Goal: Task Accomplishment & Management: Manage account settings

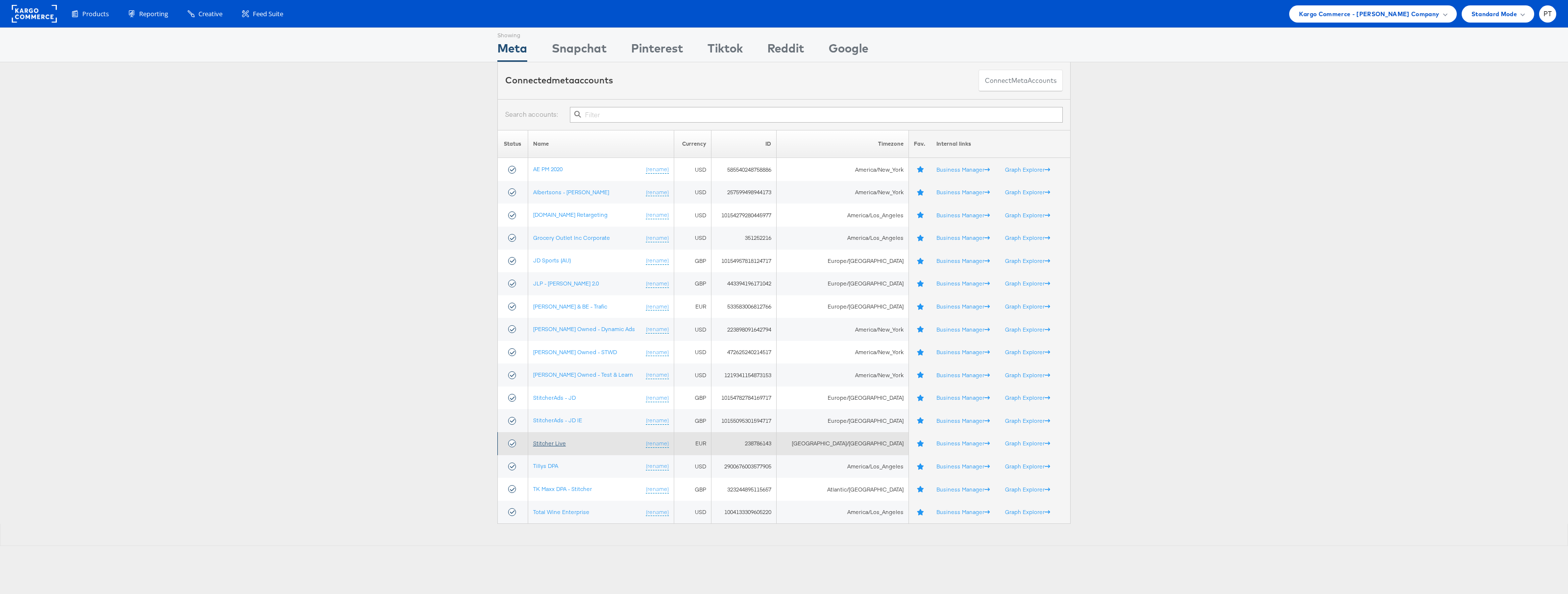
click at [564, 442] on link "Stitcher Live" at bounding box center [549, 443] width 33 height 7
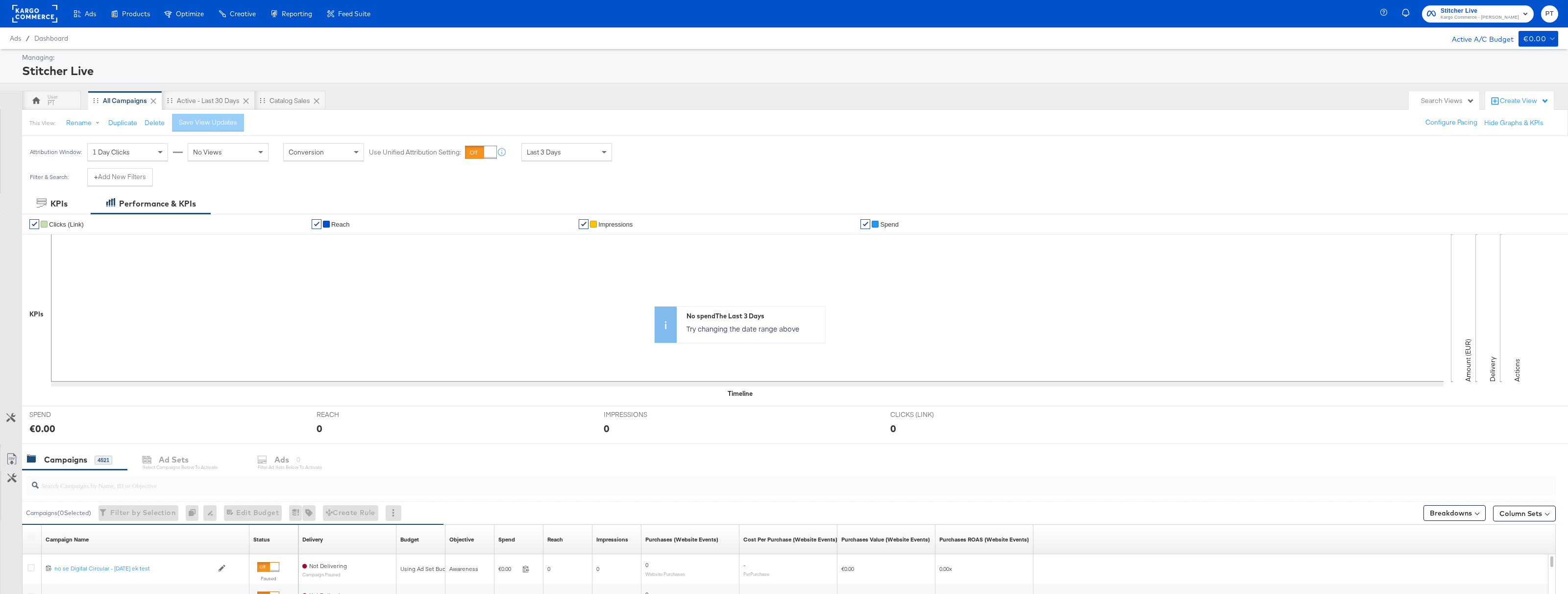
click at [44, 17] on rect at bounding box center [35, 14] width 45 height 17
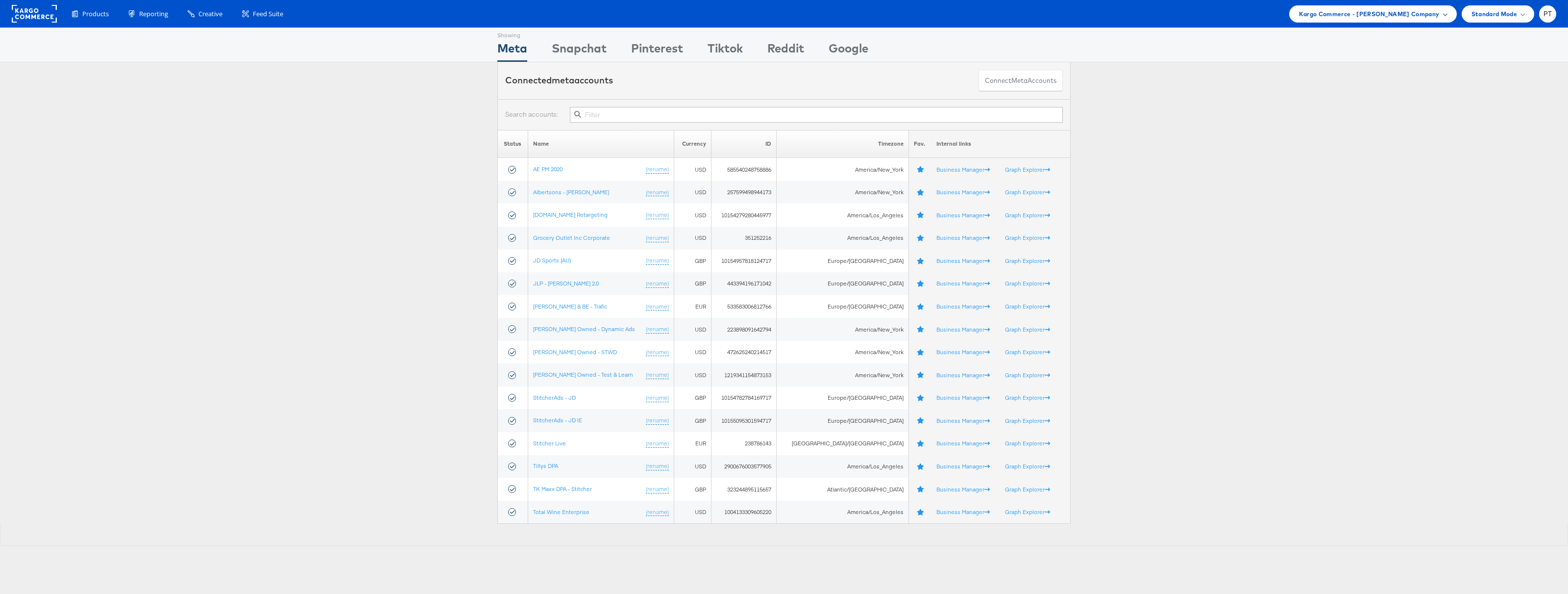
click at [1446, 12] on div "Kargo Commerce - Paul Tobin Company" at bounding box center [1373, 14] width 167 height 17
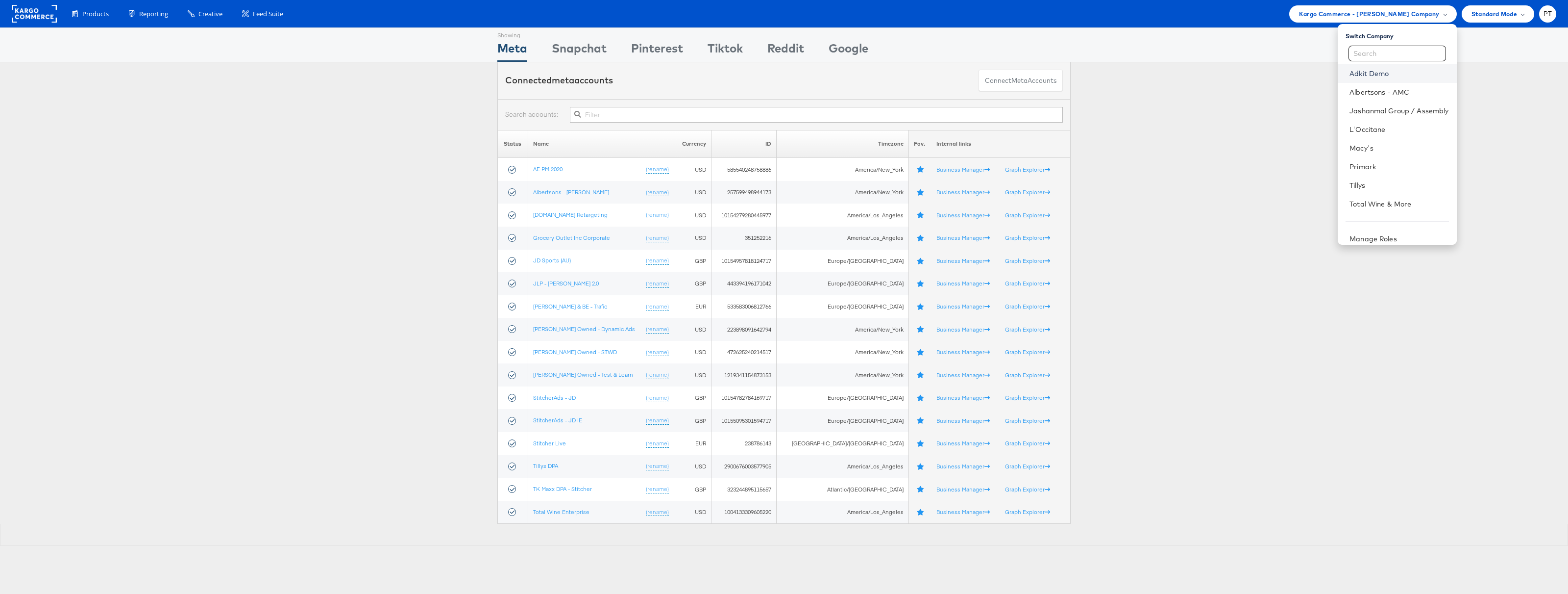
click at [1380, 75] on link "Adkit Demo" at bounding box center [1399, 74] width 99 height 10
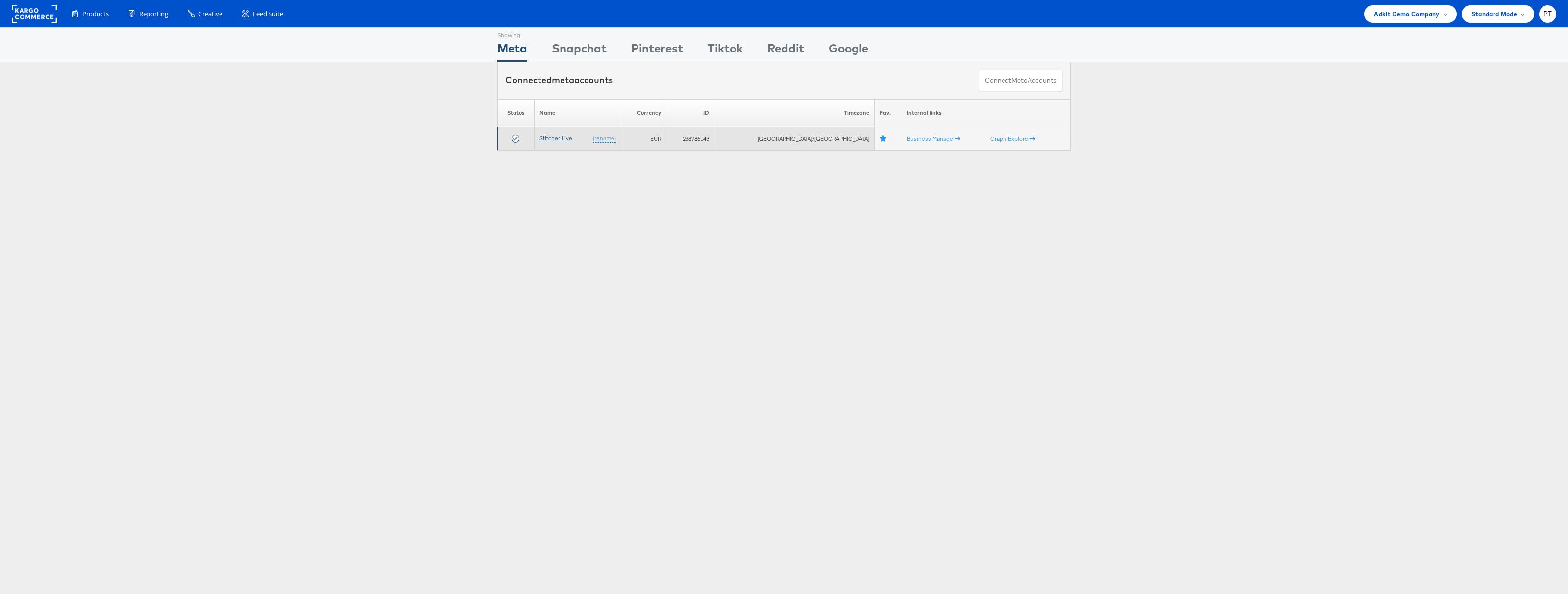
click at [567, 141] on link "Stitcher Live" at bounding box center [556, 138] width 33 height 7
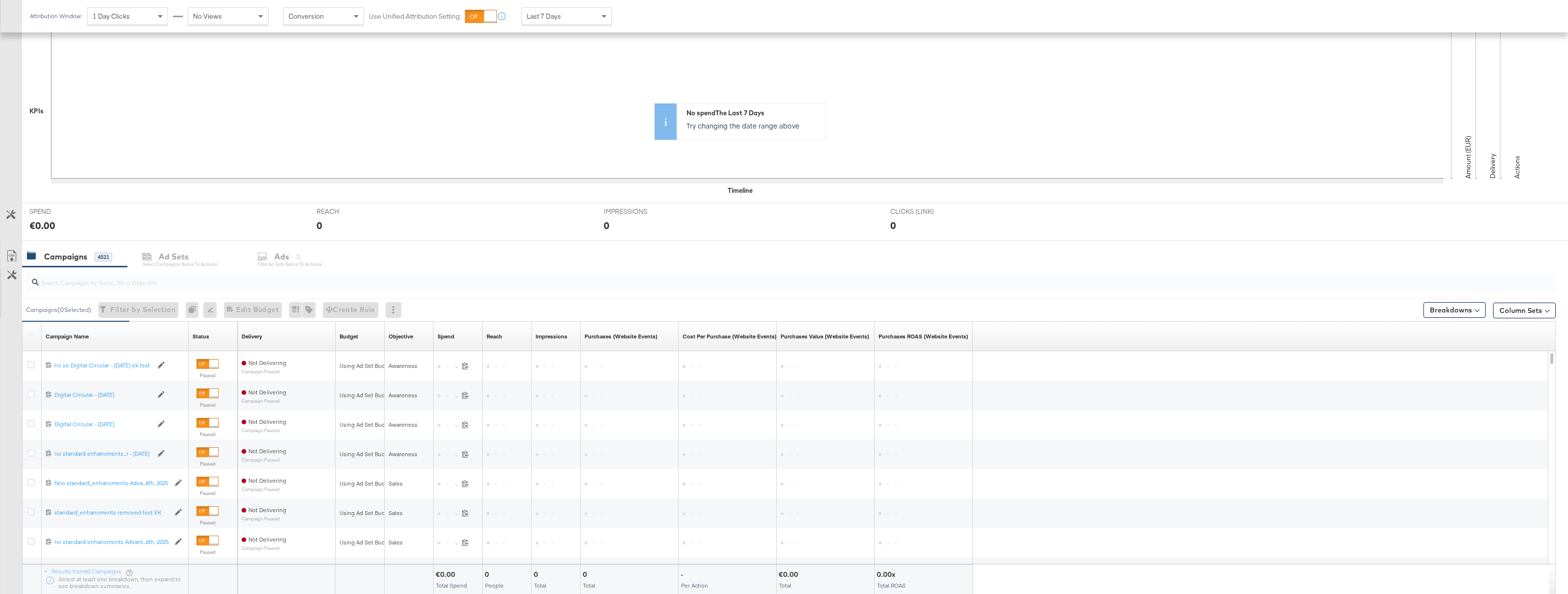
scroll to position [268, 0]
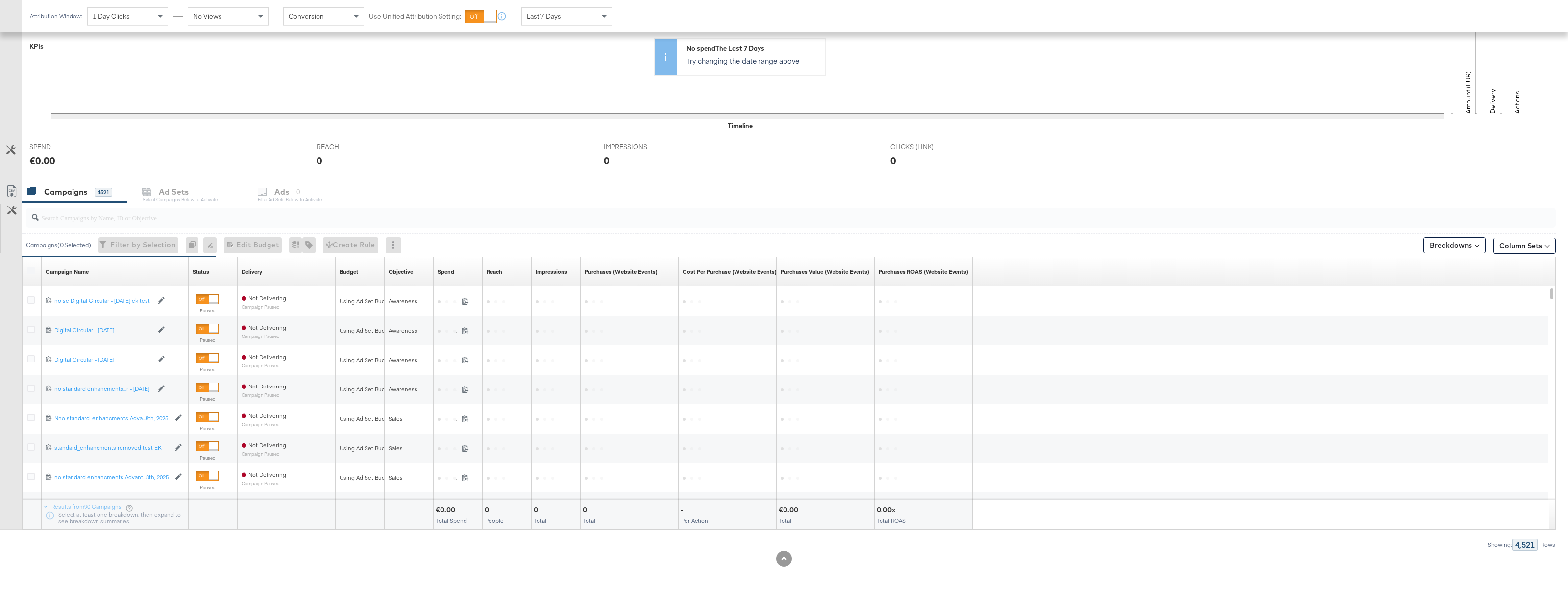
click at [192, 227] on div at bounding box center [791, 217] width 1530 height 19
type input "p"
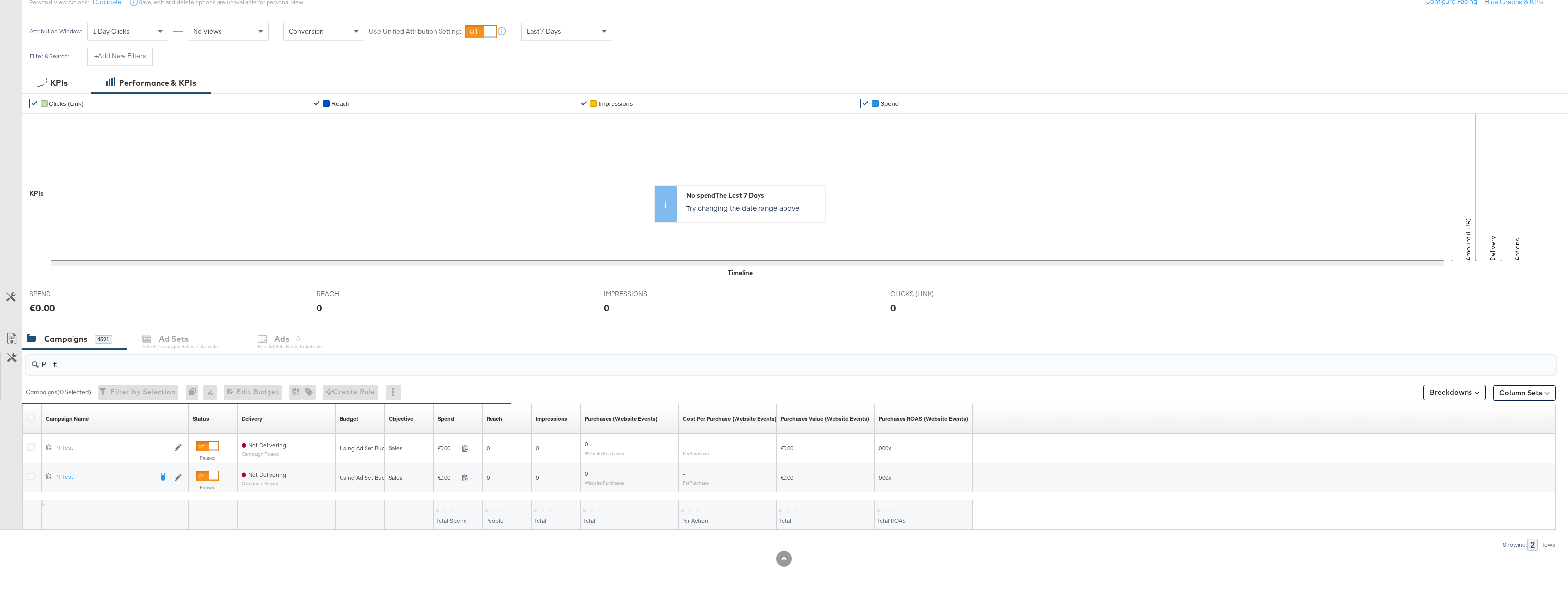
scroll to position [121, 0]
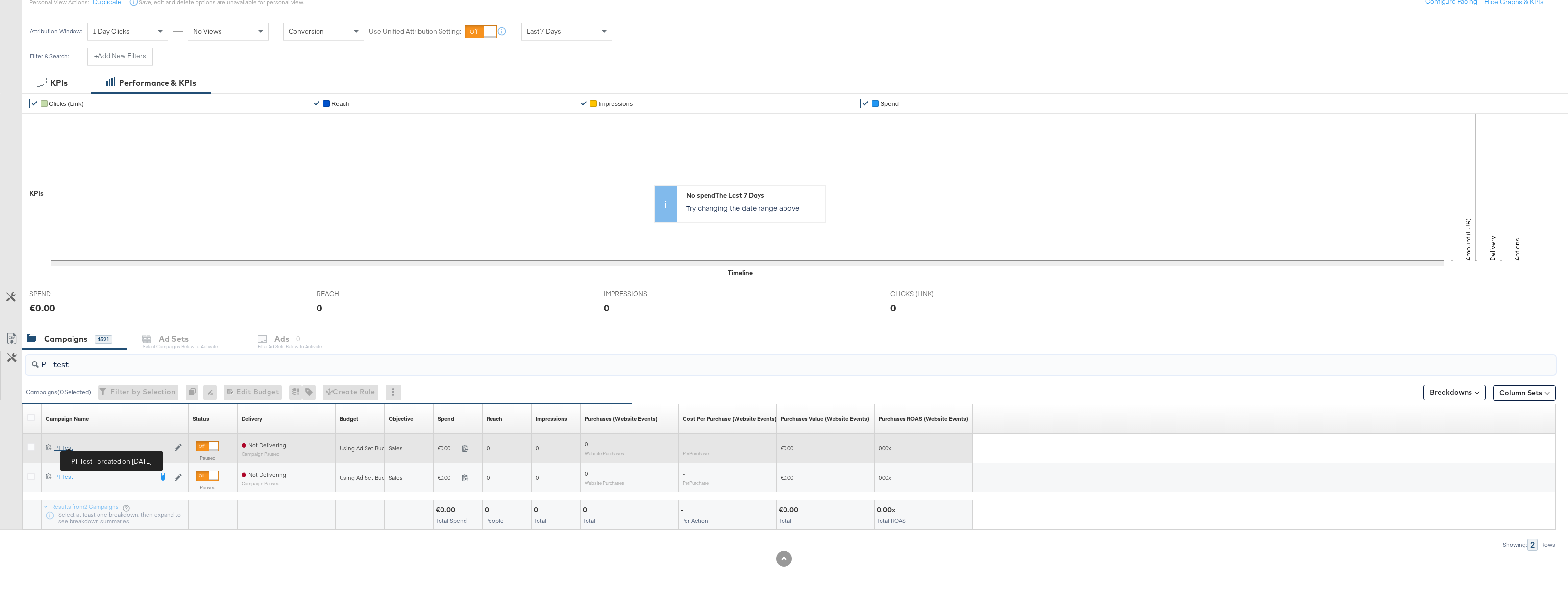
type input "PT test"
click at [64, 447] on div "PT Test PT Test" at bounding box center [112, 447] width 115 height 8
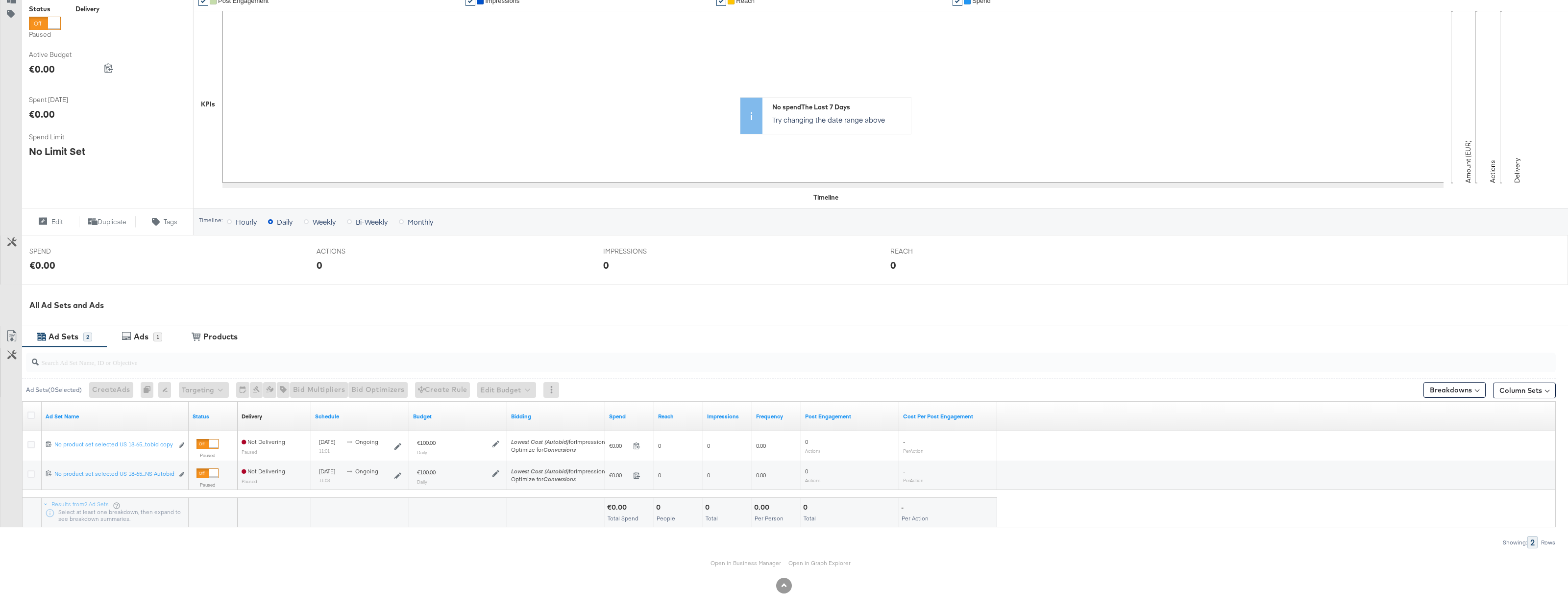
scroll to position [184, 0]
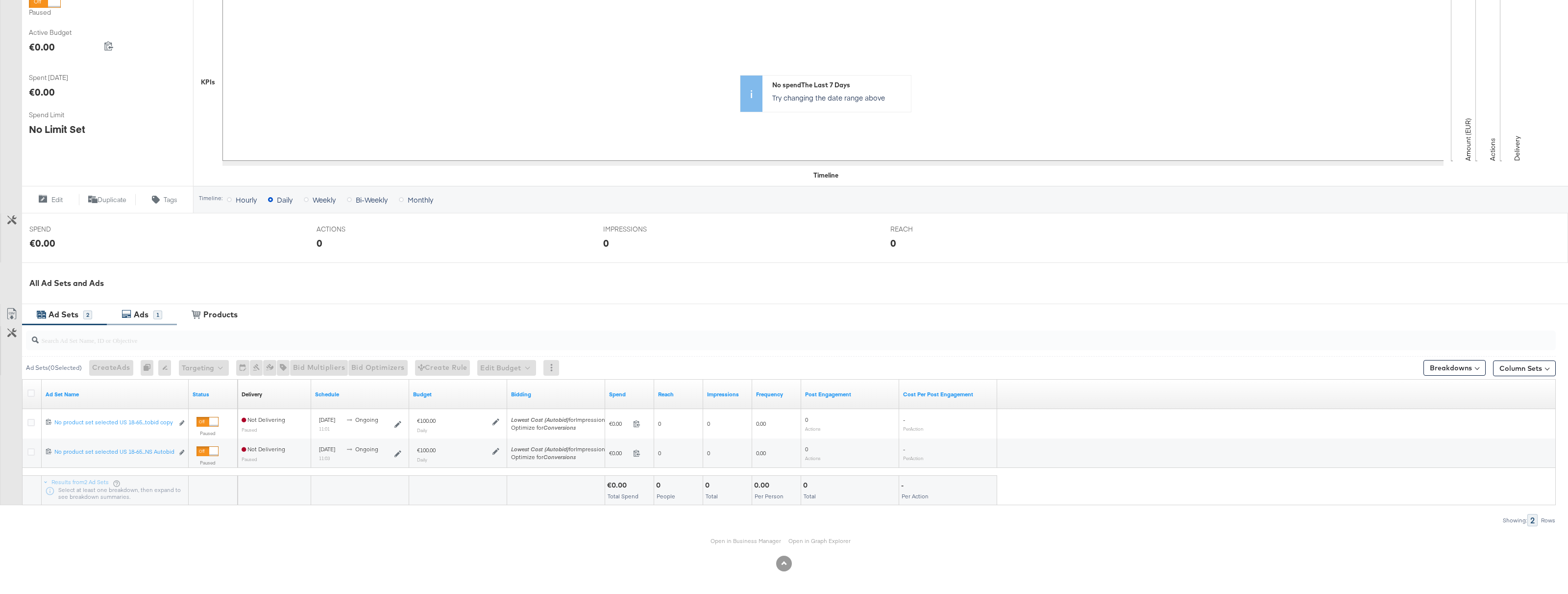
click at [139, 320] on div "Ads" at bounding box center [141, 315] width 15 height 11
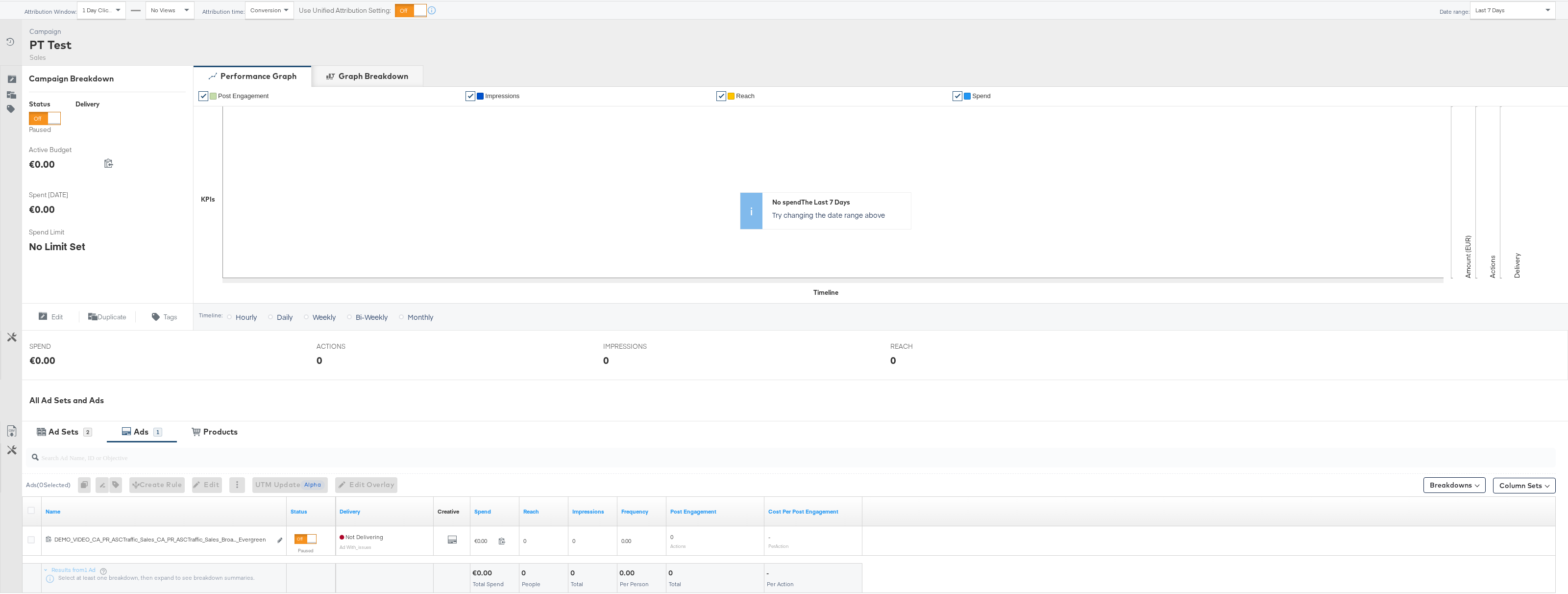
scroll to position [73, 0]
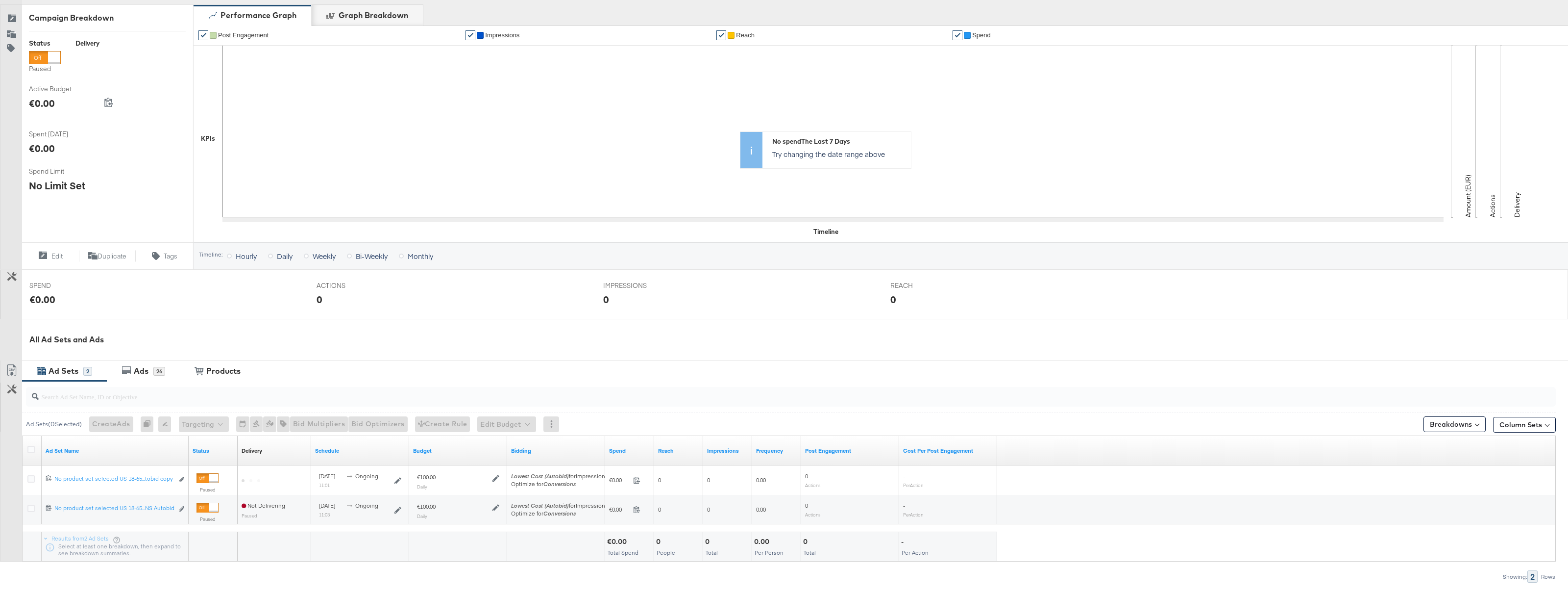
scroll to position [184, 0]
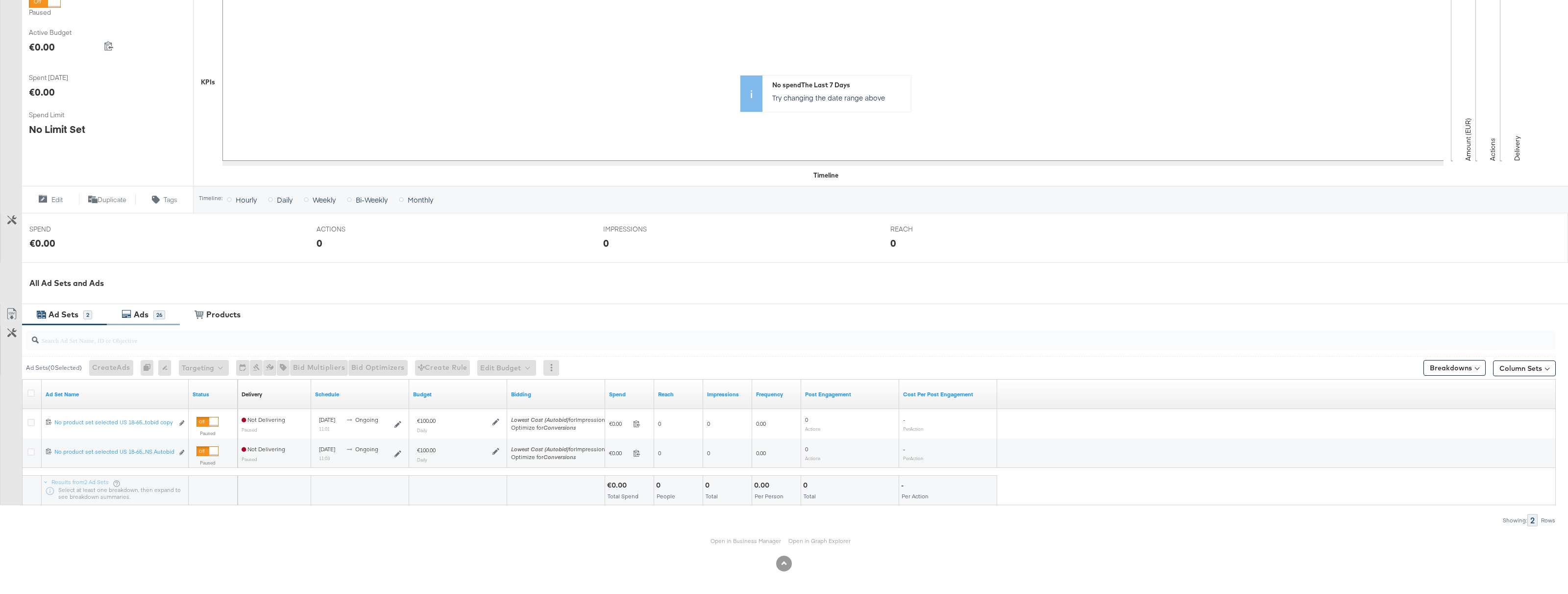
click at [141, 314] on div "Ads" at bounding box center [141, 315] width 15 height 11
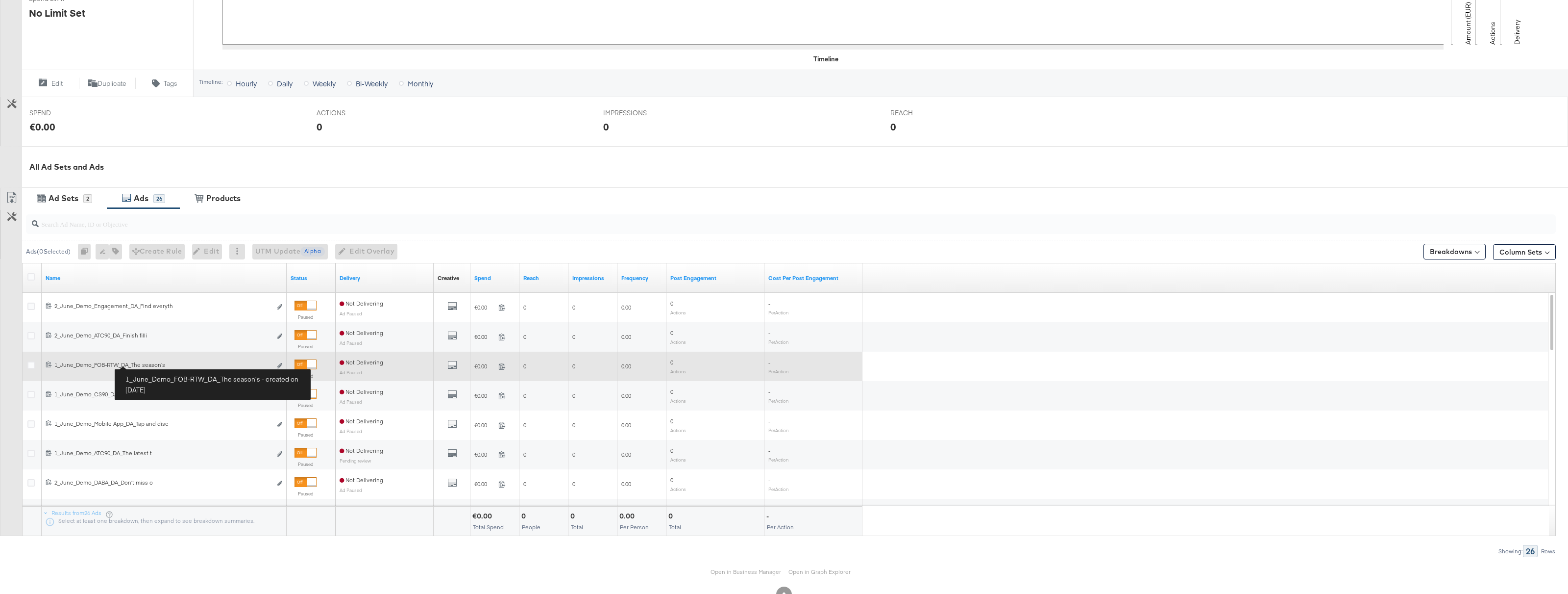
scroll to position [302, 0]
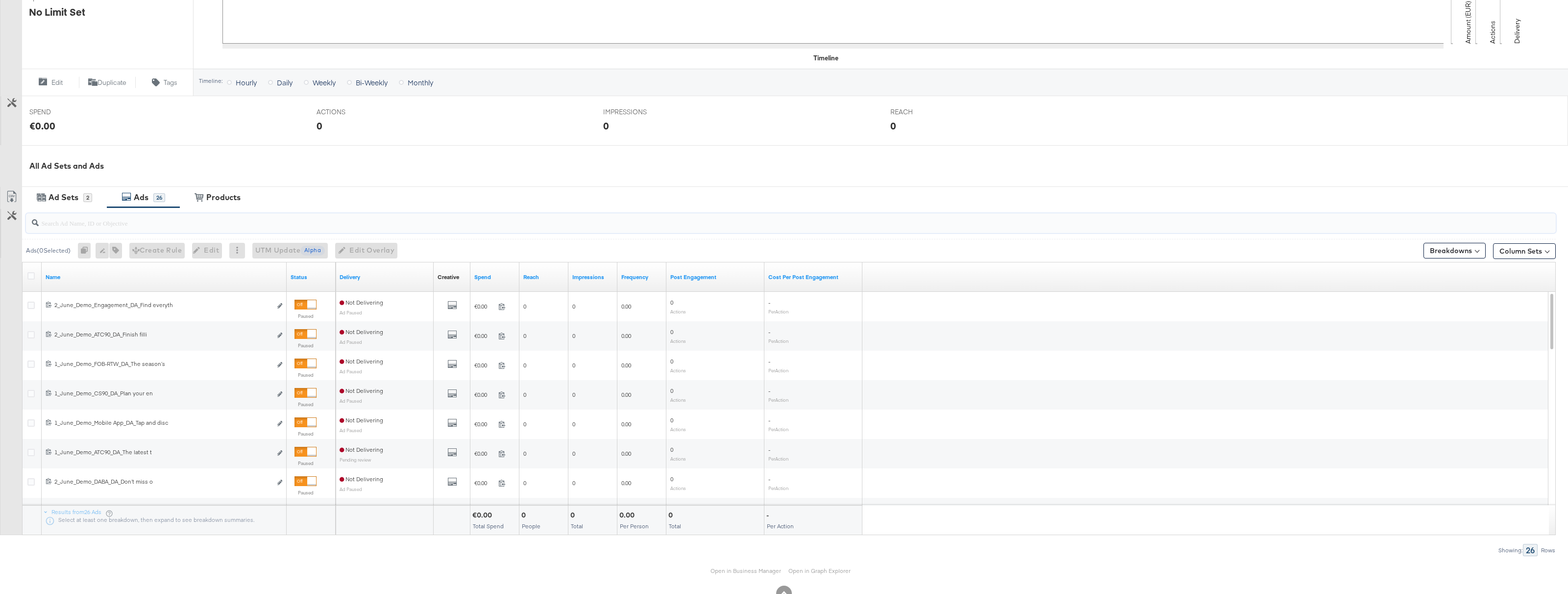
click at [138, 220] on input "search" at bounding box center [724, 219] width 1371 height 19
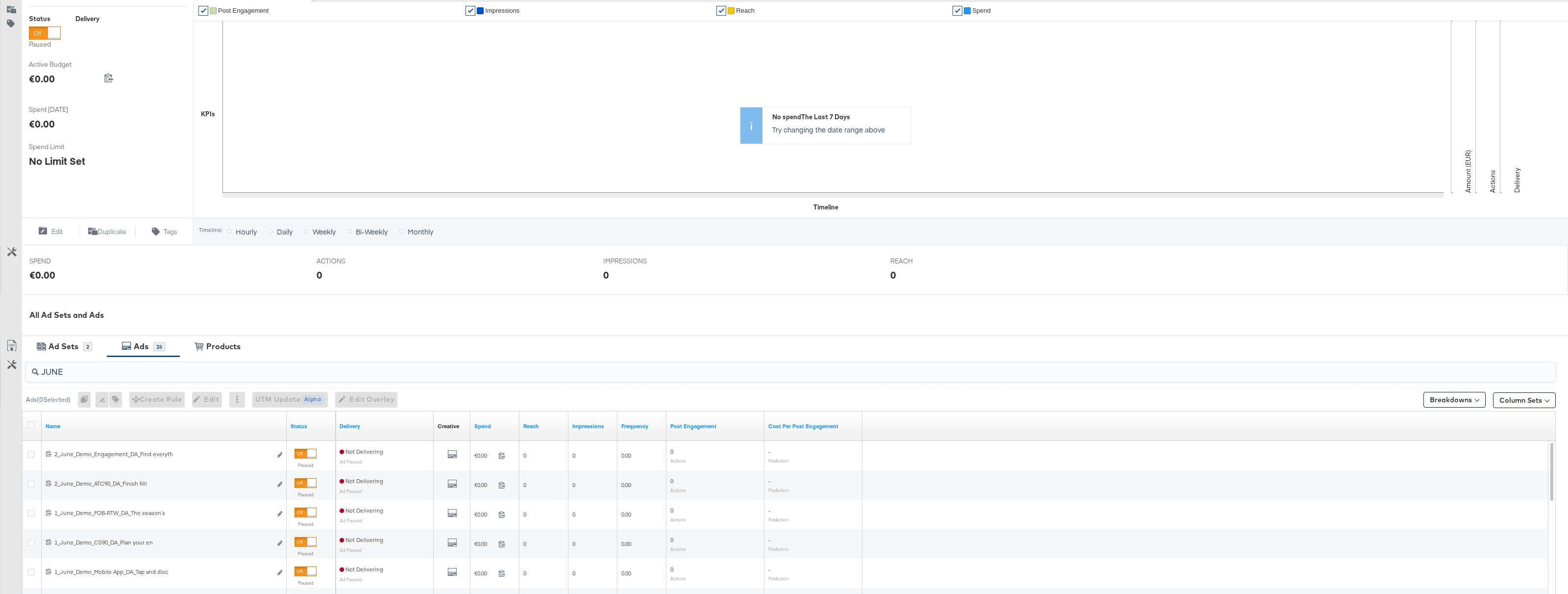
scroll to position [152, 0]
type input "JUNE"
click at [30, 423] on icon at bounding box center [31, 425] width 7 height 7
click at [0, 0] on input "checkbox" at bounding box center [0, 0] width 0 height 0
click at [243, 400] on div at bounding box center [235, 400] width 16 height 16
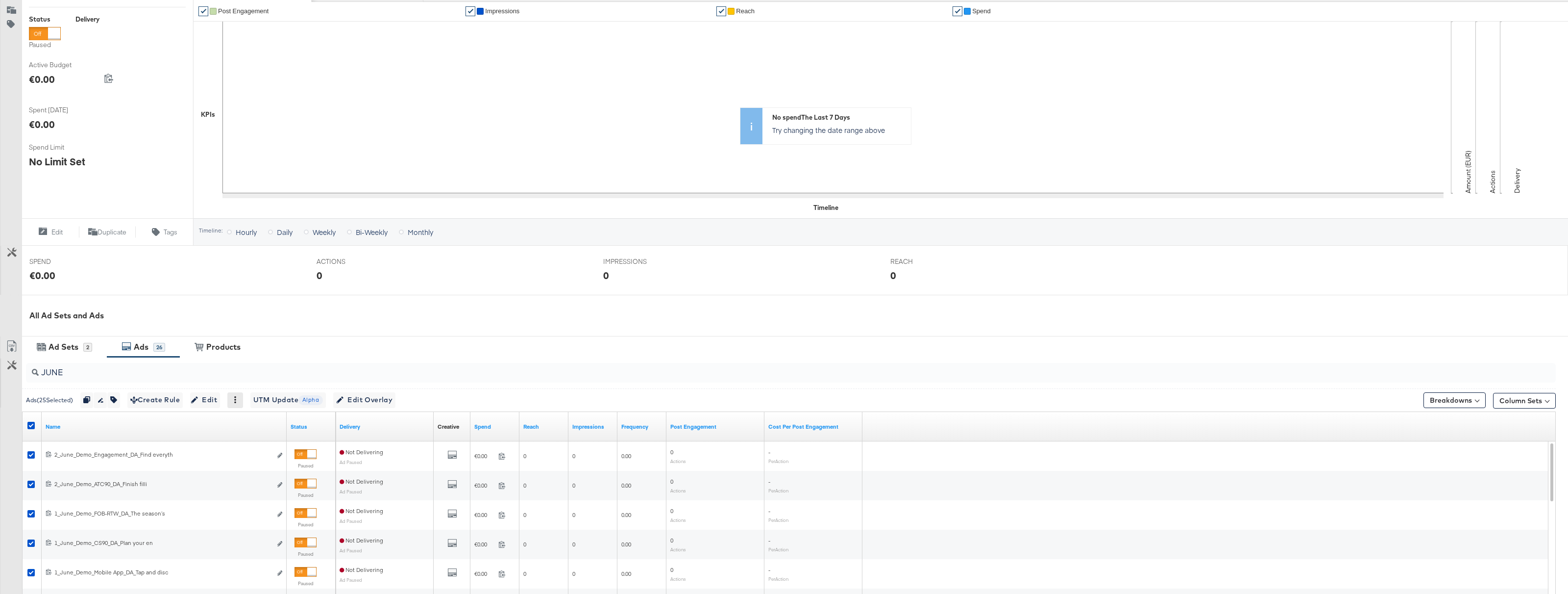
click at [238, 401] on icon at bounding box center [235, 399] width 7 height 7
click at [270, 448] on div "Delete" at bounding box center [270, 447] width 54 height 16
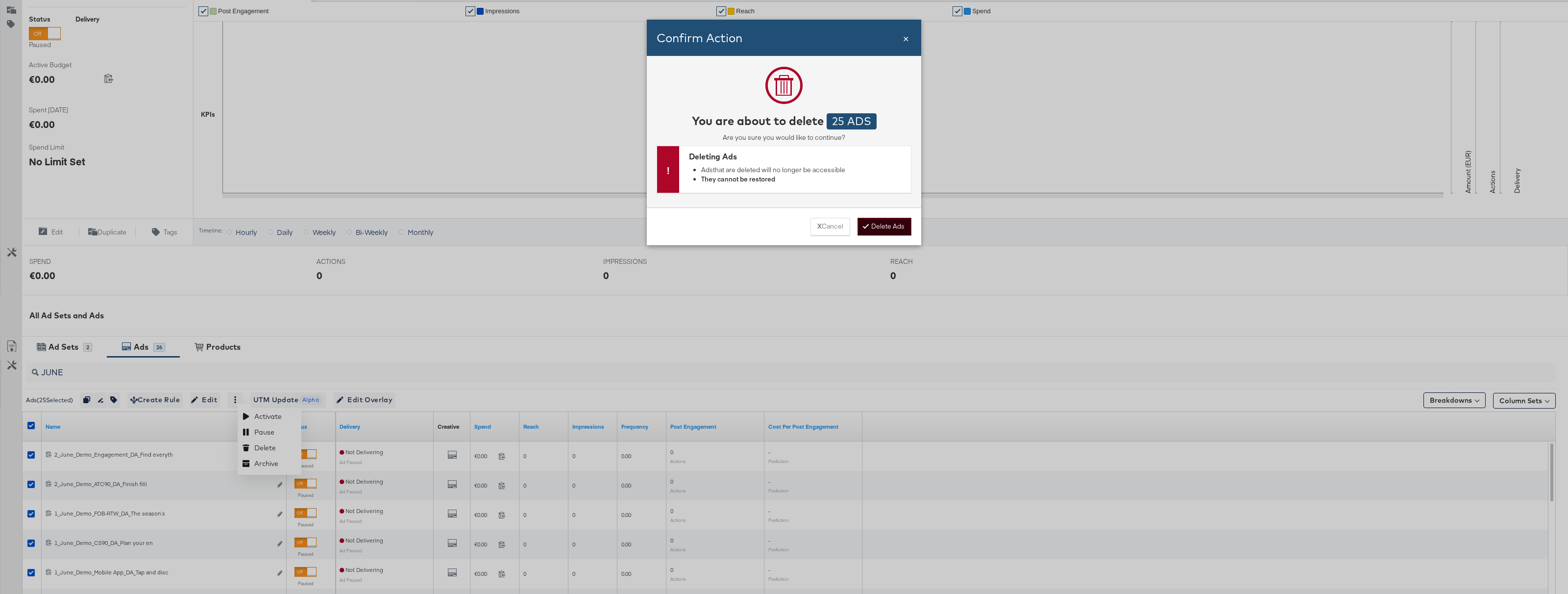
click at [886, 226] on button "Delete Ads" at bounding box center [884, 227] width 54 height 17
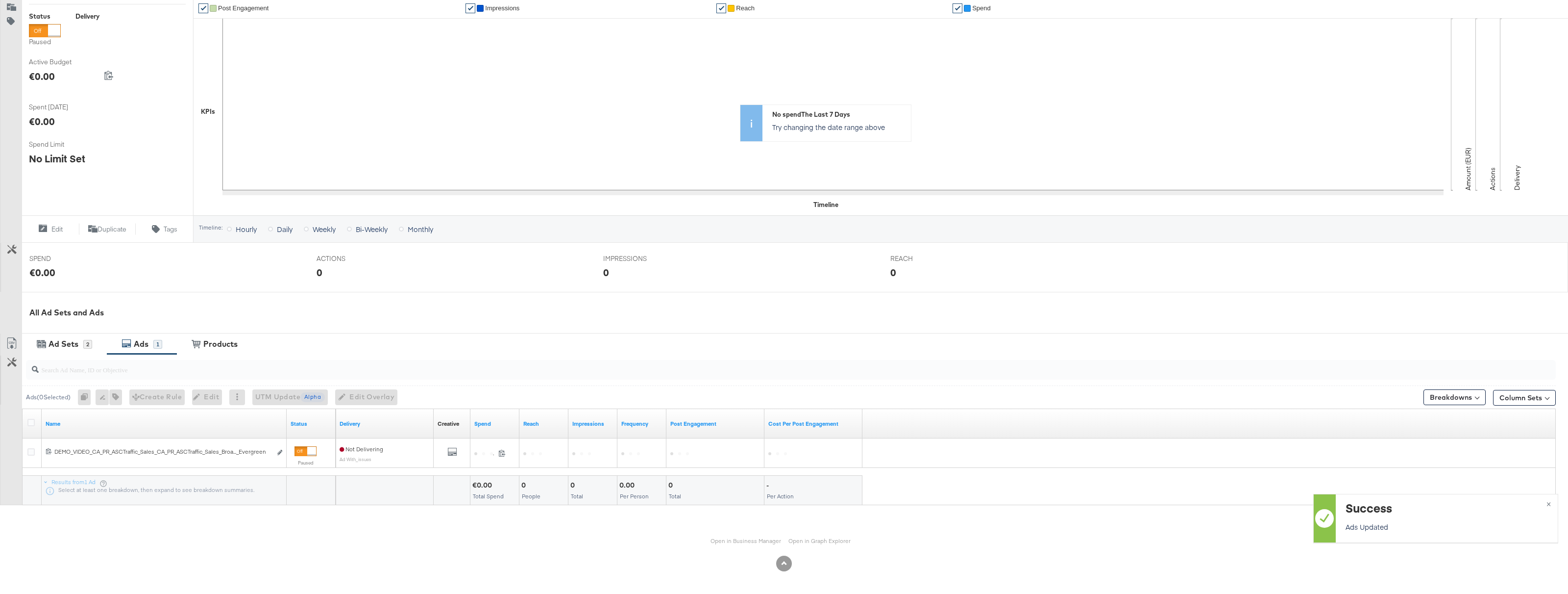
scroll to position [155, 0]
